Goal: Information Seeking & Learning: Learn about a topic

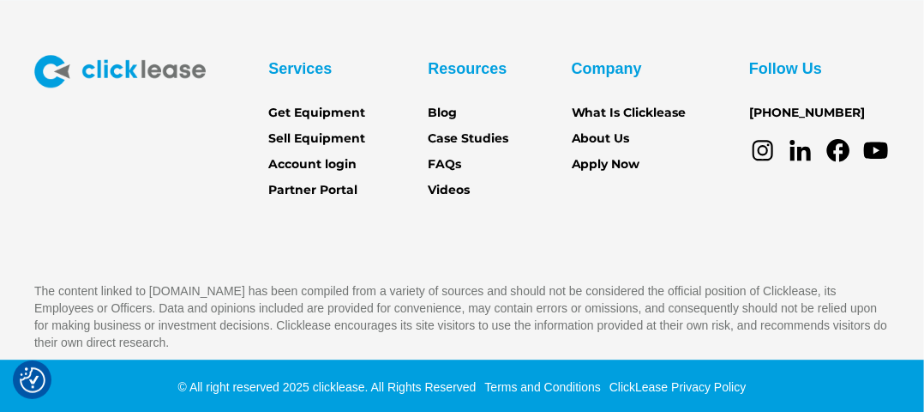
scroll to position [6129, 0]
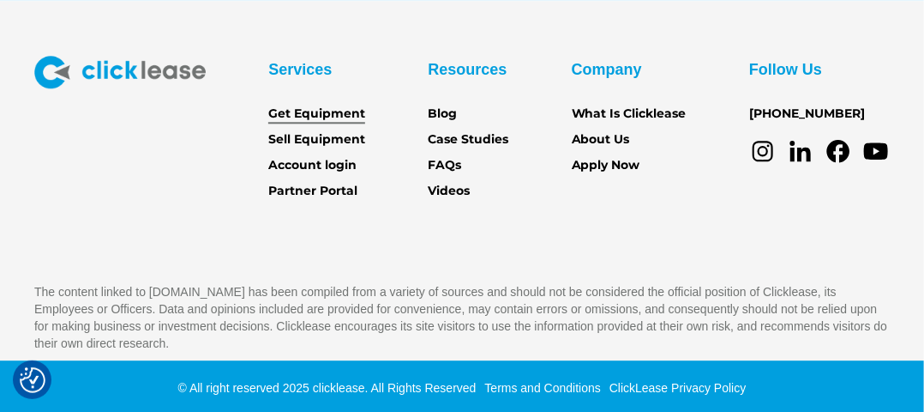
click at [344, 111] on link "Get Equipment" at bounding box center [316, 114] width 97 height 19
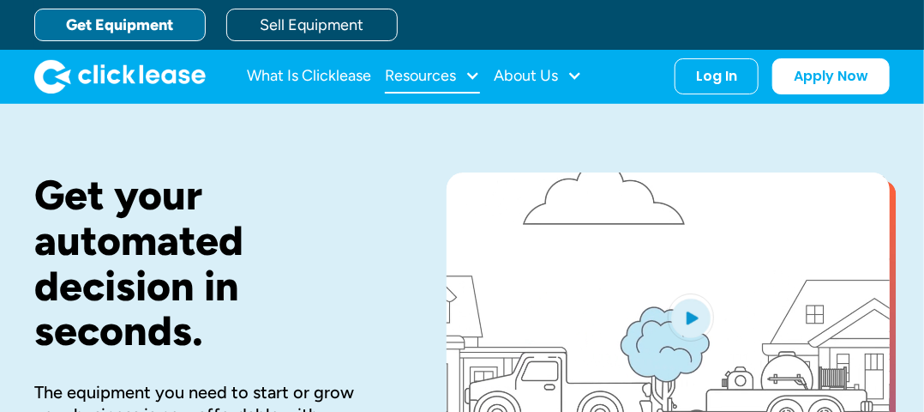
click at [424, 75] on div "Resources" at bounding box center [420, 75] width 71 height 0
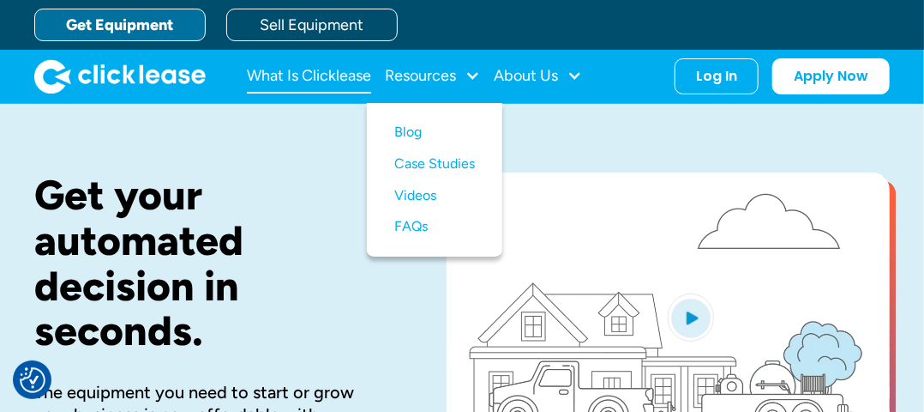
click at [321, 73] on link "What Is Clicklease" at bounding box center [309, 76] width 124 height 34
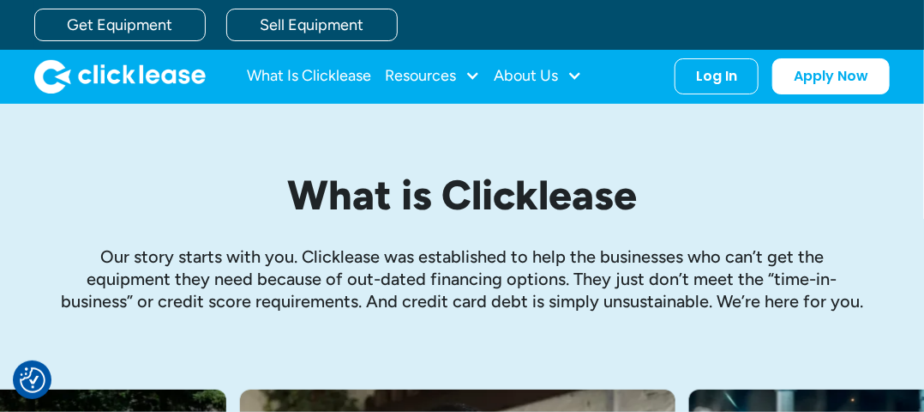
click at [270, 133] on div "What is Clicklease Our story starts with you. Clicklease was established to hel…" at bounding box center [462, 247] width 856 height 286
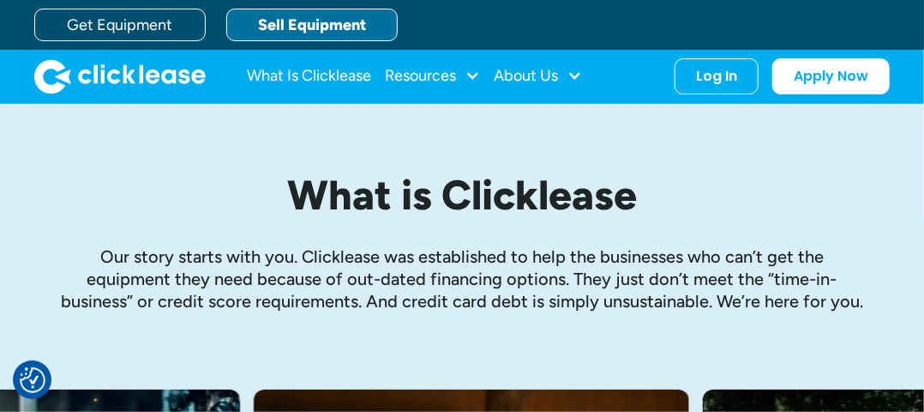
click at [271, 22] on link "Sell Equipment" at bounding box center [311, 25] width 171 height 33
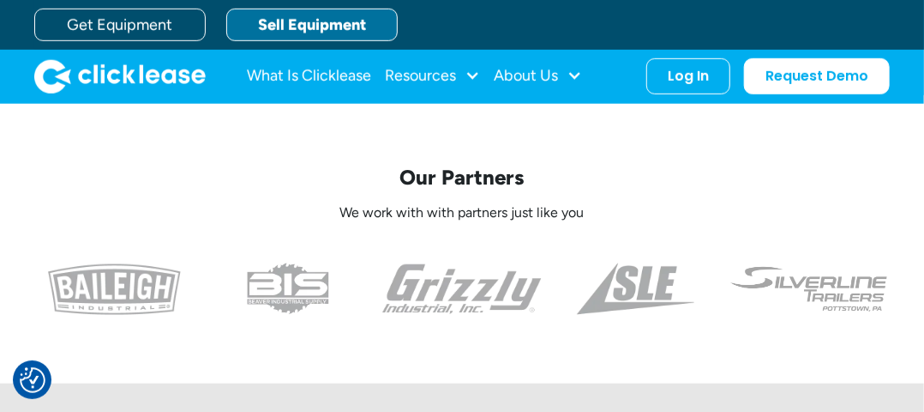
scroll to position [451, 0]
click at [658, 286] on img at bounding box center [635, 289] width 117 height 51
